Goal: Task Accomplishment & Management: Use online tool/utility

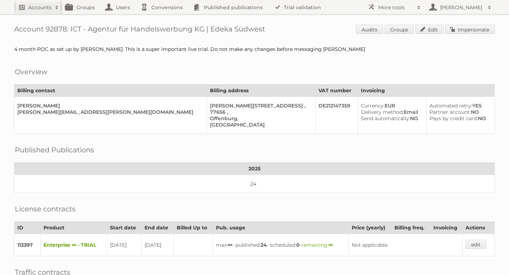
click at [41, 3] on link "Accounts" at bounding box center [38, 7] width 48 height 14
type input"] "Rewe"
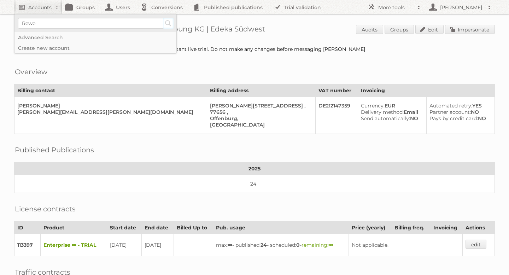
click at [168, 23] on input "Search" at bounding box center [168, 23] width 11 height 11
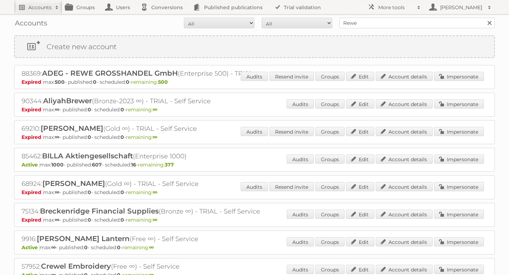
click at [39, 6] on h2 "Accounts" at bounding box center [39, 7] width 23 height 7
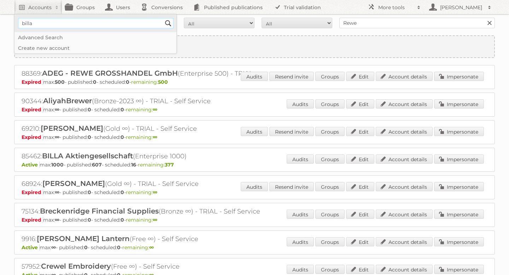
type input"] "BILLA AG"
click at [165, 24] on input "Search" at bounding box center [168, 23] width 11 height 11
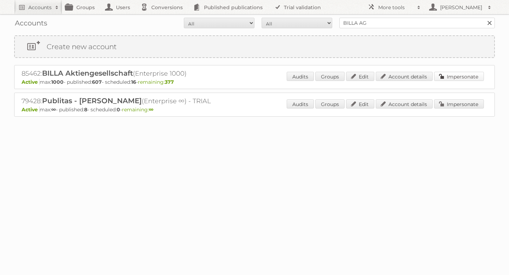
click at [464, 74] on link "Impersonate" at bounding box center [459, 76] width 50 height 9
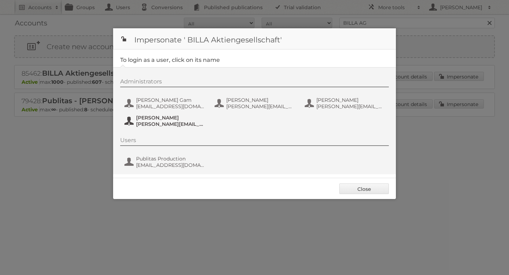
click at [157, 119] on span "[PERSON_NAME]" at bounding box center [170, 118] width 69 height 6
